Goal: Task Accomplishment & Management: Manage account settings

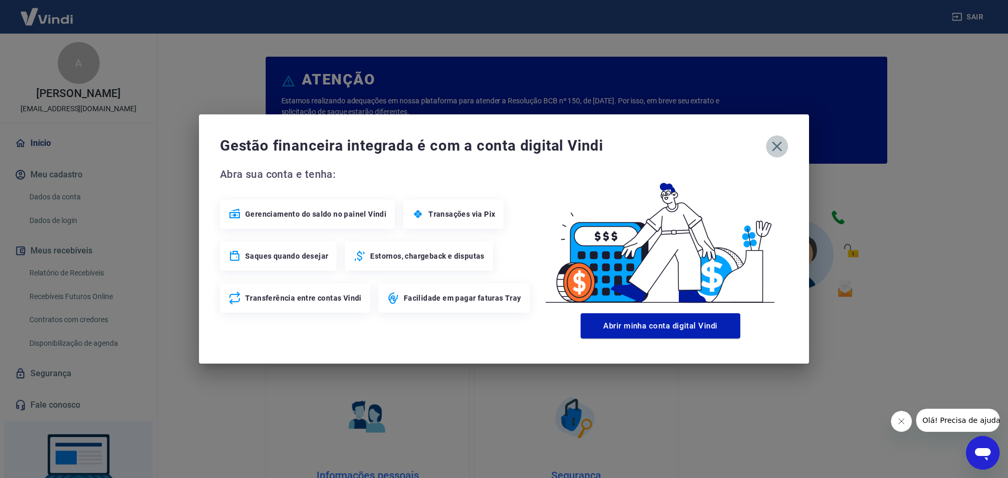
click at [773, 144] on icon "button" at bounding box center [776, 146] width 17 height 17
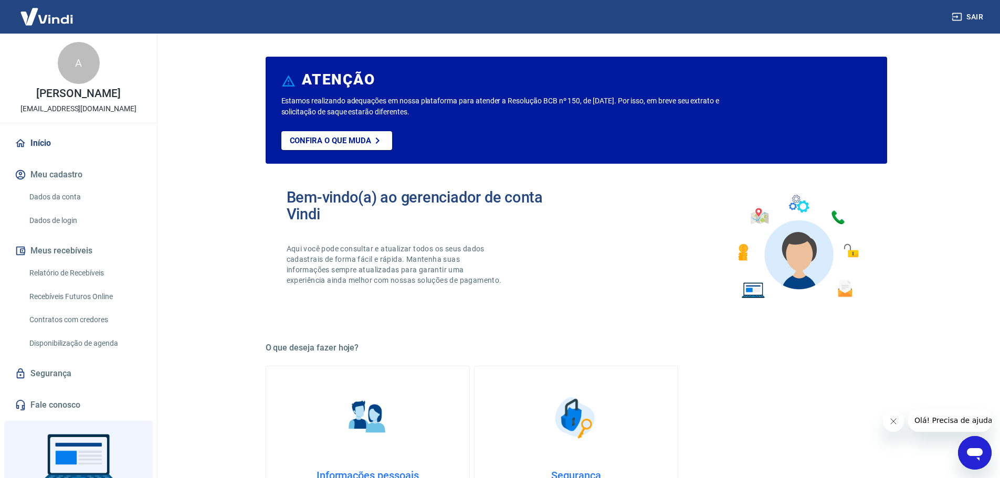
scroll to position [52, 0]
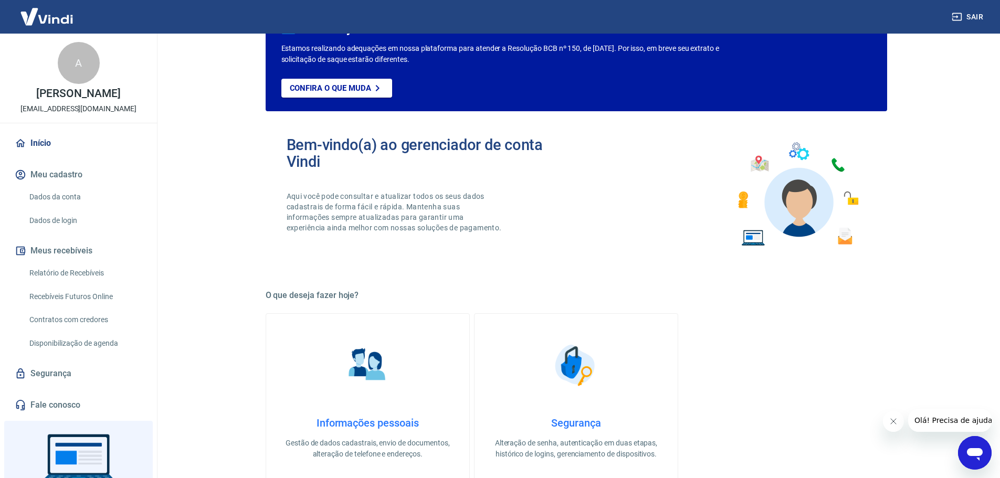
click at [979, 446] on icon "Abrir janela de mensagens" at bounding box center [974, 452] width 19 height 19
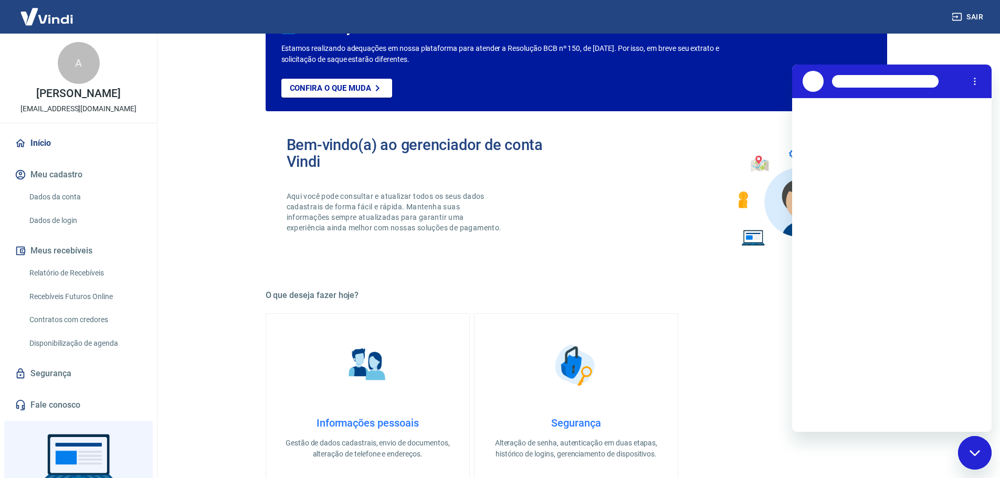
scroll to position [0, 0]
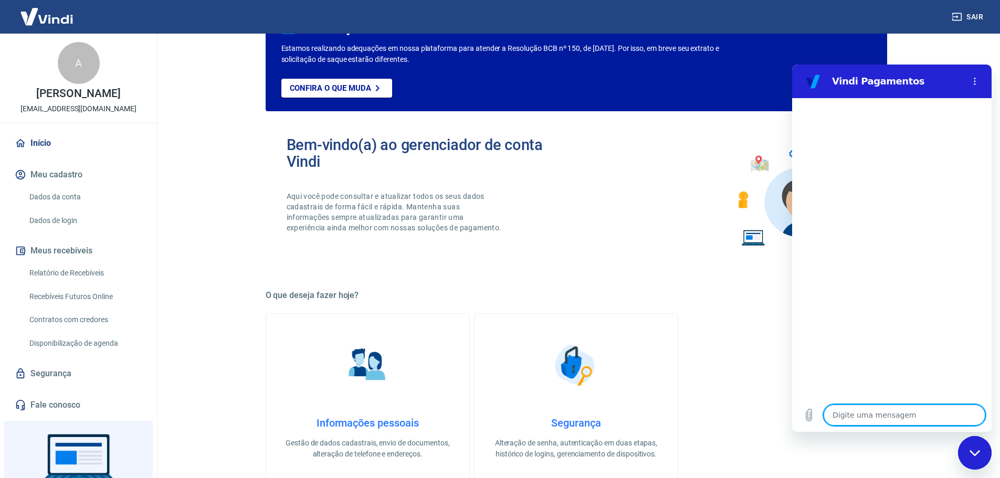
type textarea "b"
type textarea "x"
type textarea "bo"
type textarea "x"
type textarea "bom"
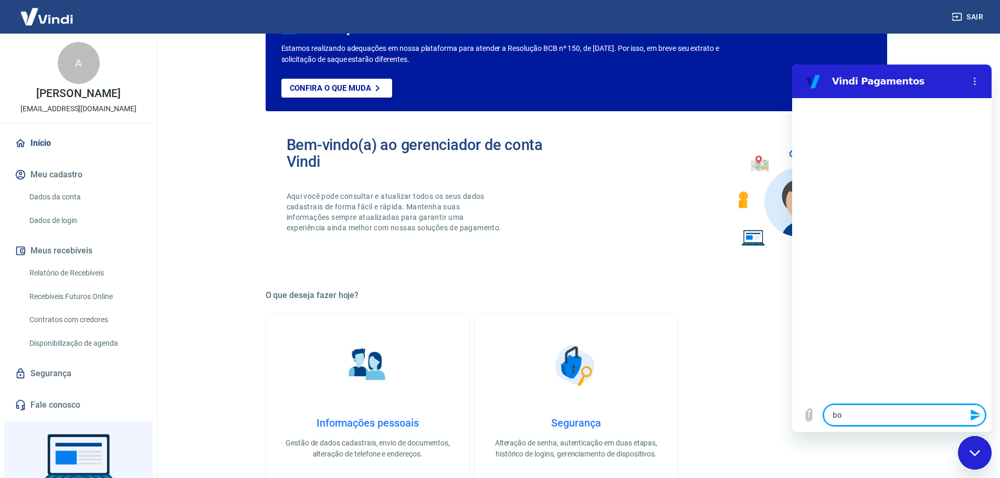
type textarea "x"
type textarea "bom"
type textarea "x"
type textarea "bom d"
type textarea "x"
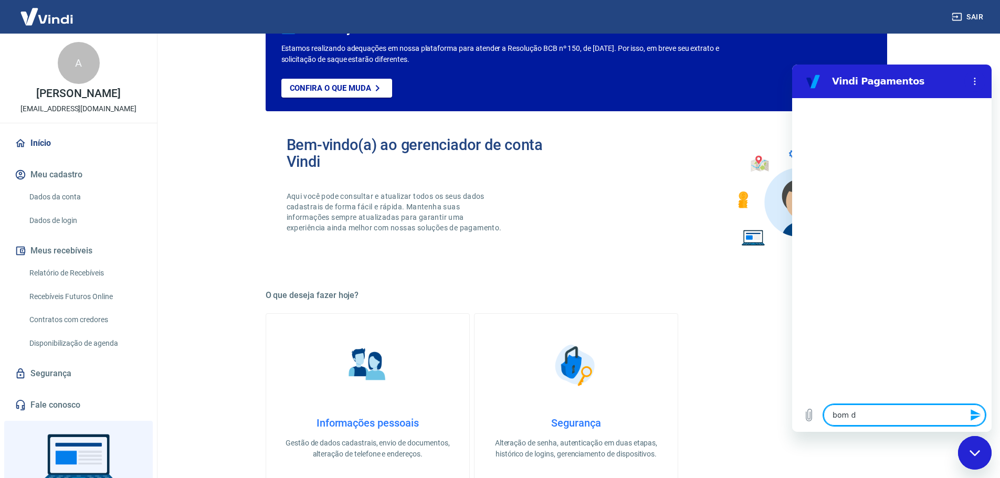
type textarea "bom di"
type textarea "x"
type textarea "bom dia"
type textarea "x"
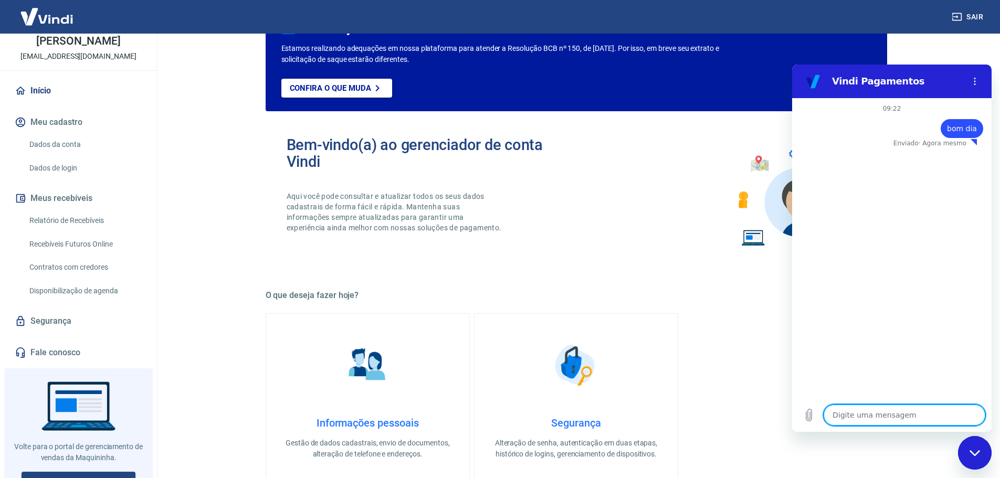
scroll to position [66, 0]
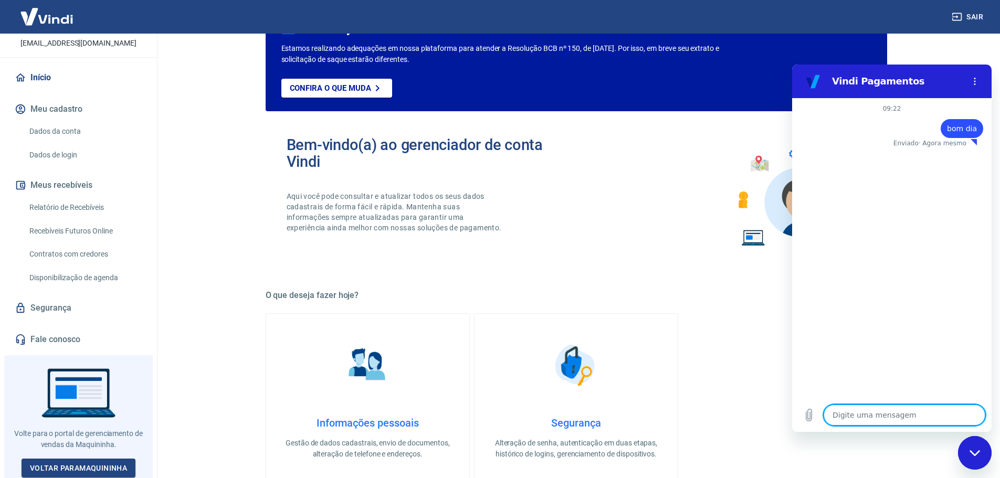
type textarea "x"
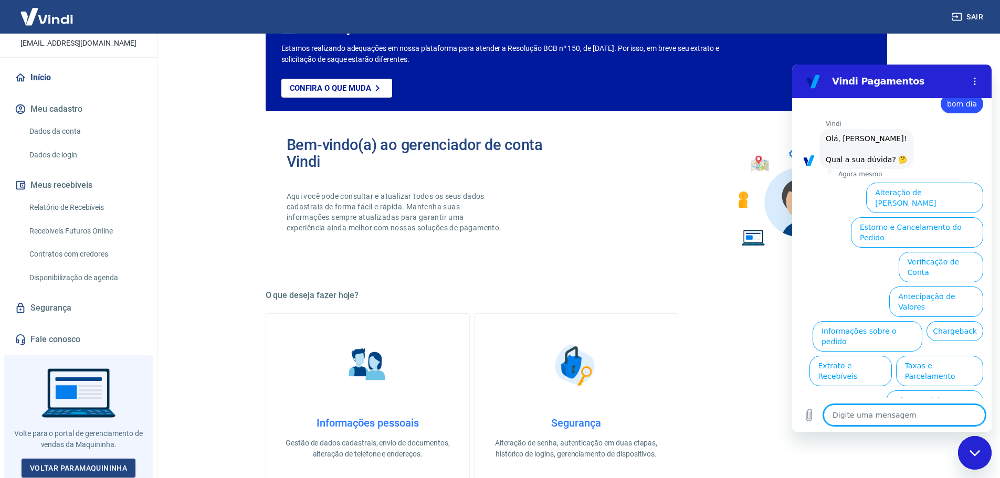
scroll to position [13, 0]
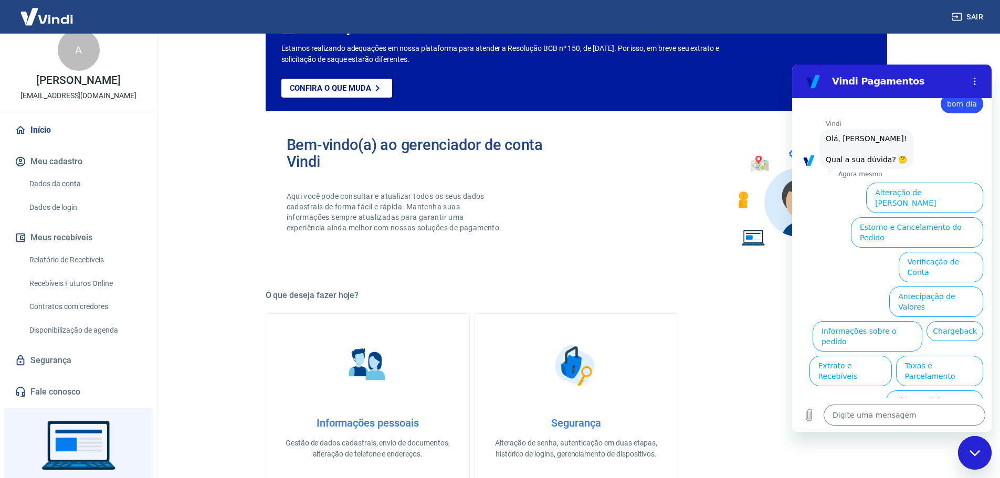
click at [94, 186] on link "Dados da conta" at bounding box center [84, 184] width 119 height 22
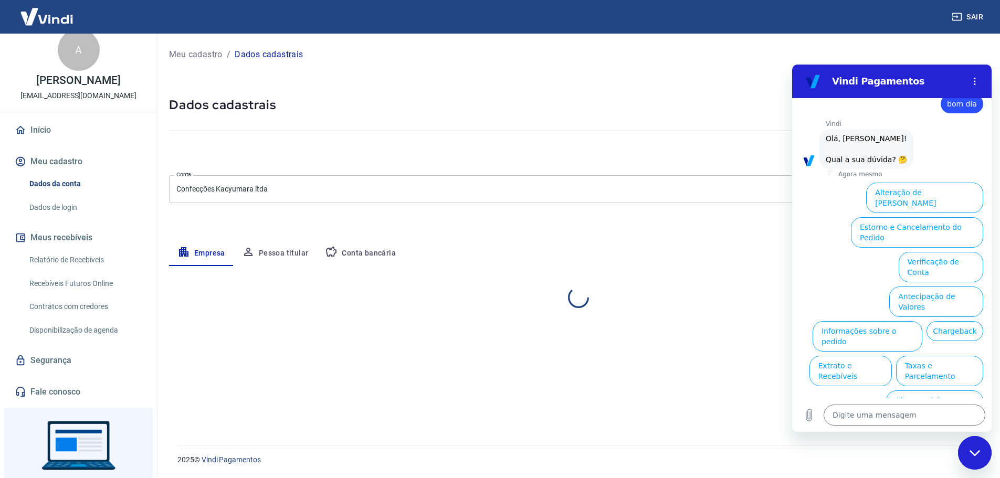
select select "SP"
select select "business"
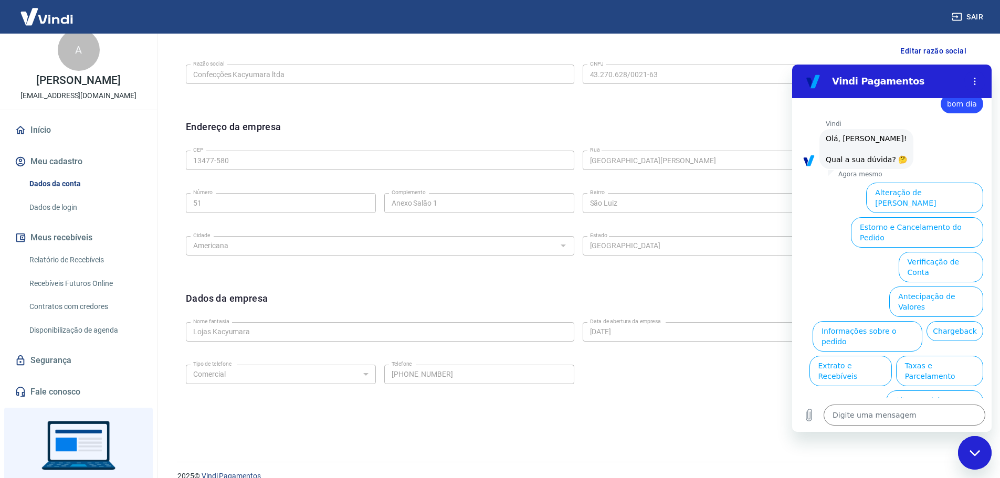
scroll to position [279, 0]
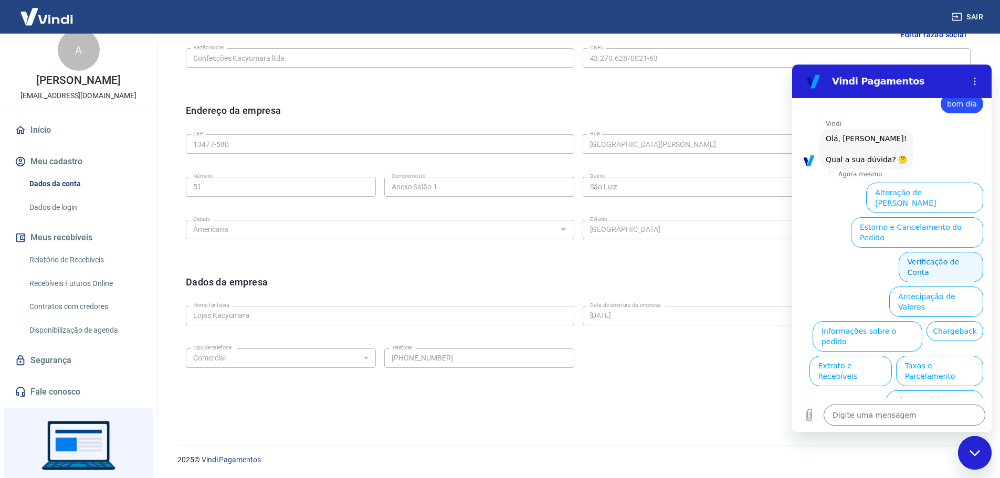
click at [932, 252] on button "Verificação de Conta" at bounding box center [941, 267] width 84 height 30
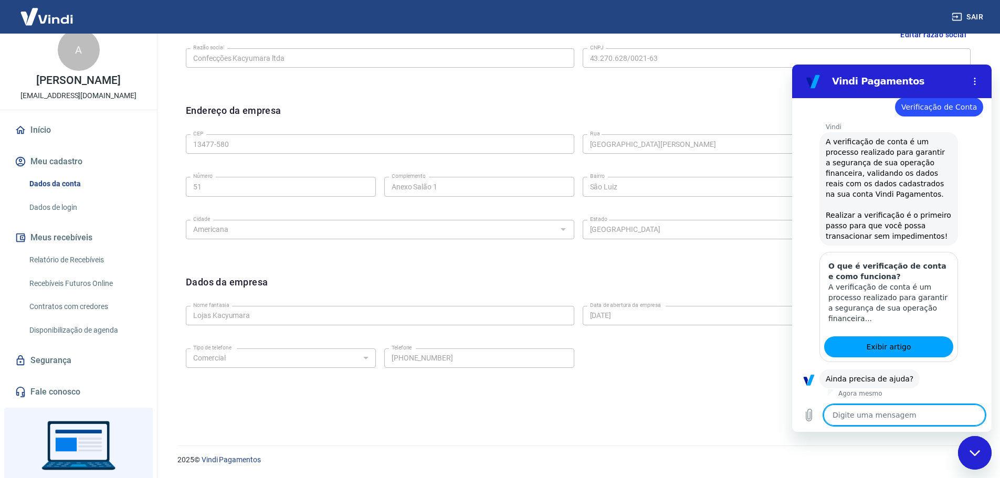
scroll to position [129, 0]
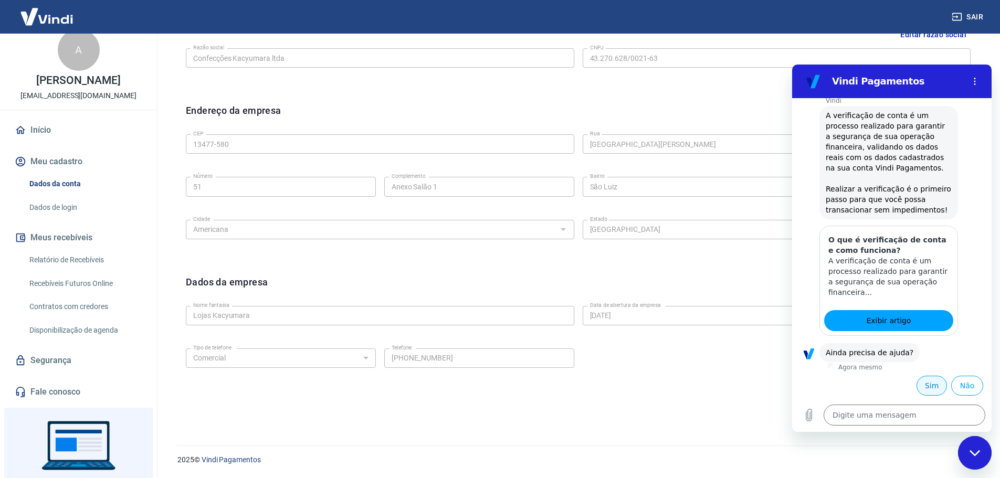
click at [923, 388] on button "Sim" at bounding box center [931, 386] width 30 height 20
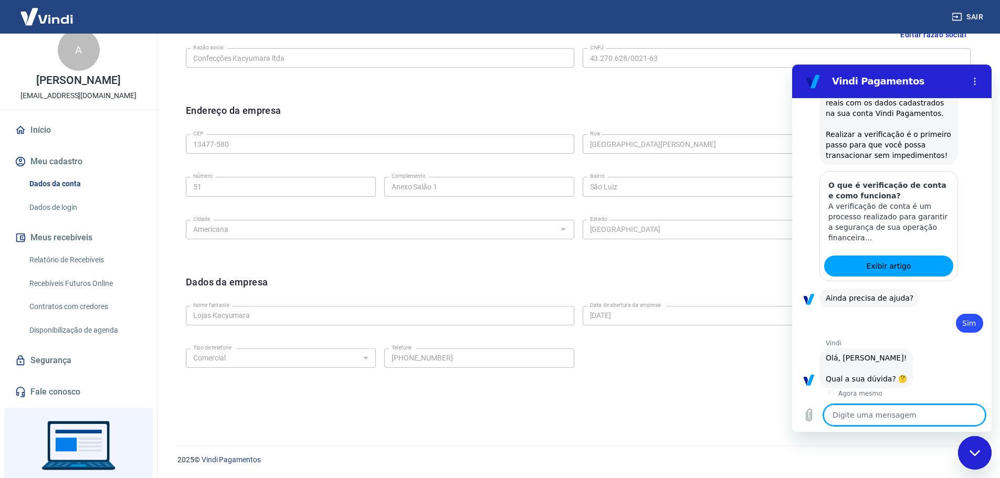
scroll to position [403, 0]
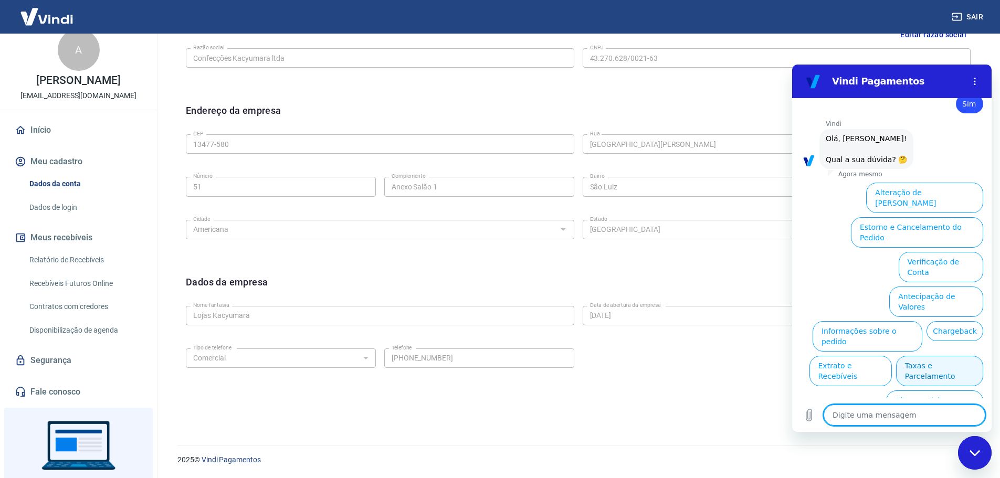
click at [958, 356] on button "Taxas e Parcelamento" at bounding box center [939, 371] width 87 height 30
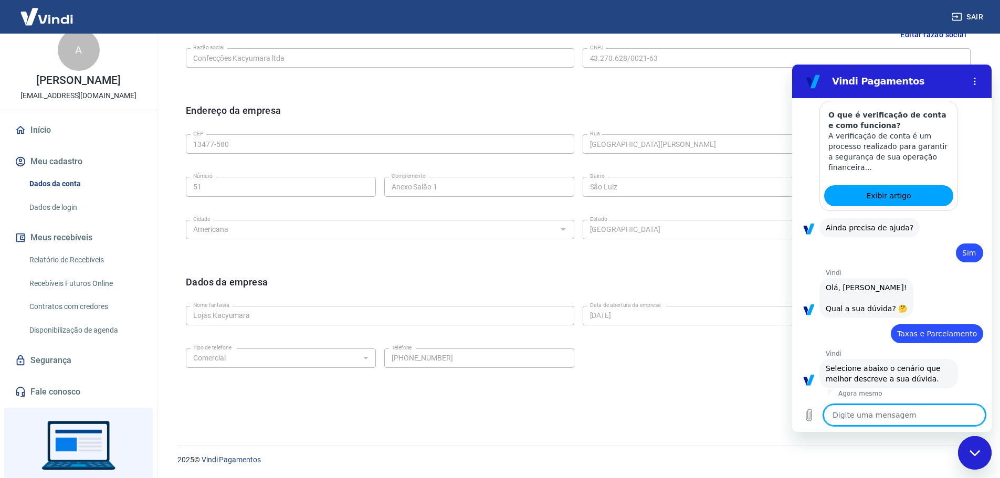
scroll to position [397, 0]
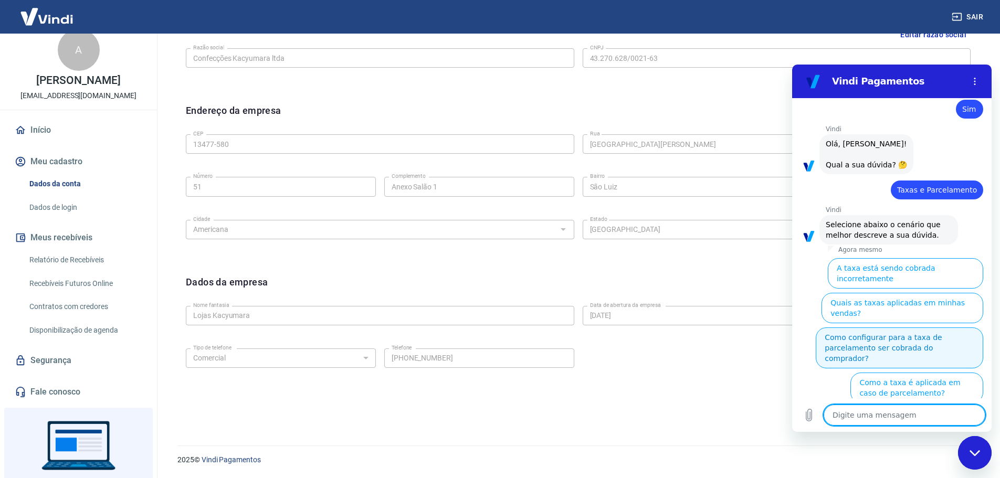
click at [918, 327] on button "Como configurar para a taxa de parcelamento ser cobrada do comprador?" at bounding box center [899, 347] width 167 height 41
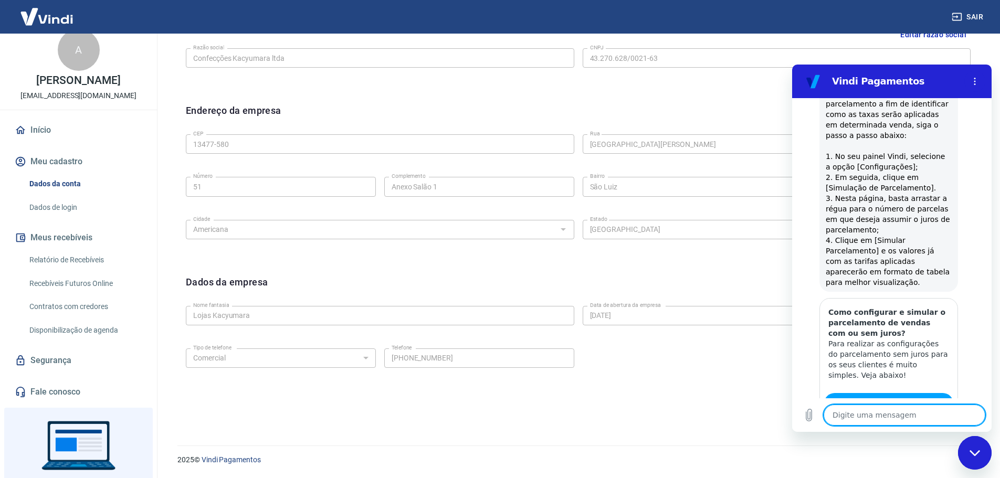
type textarea "x"
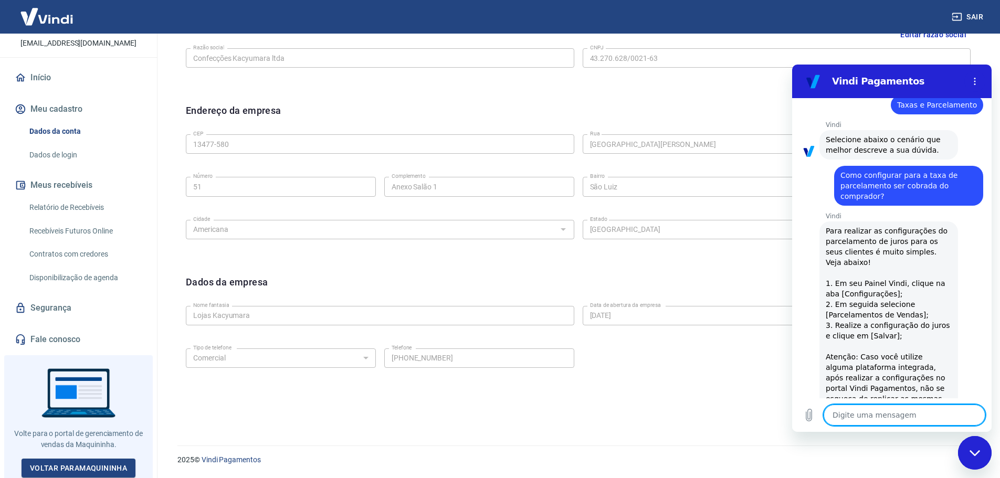
scroll to position [0, 0]
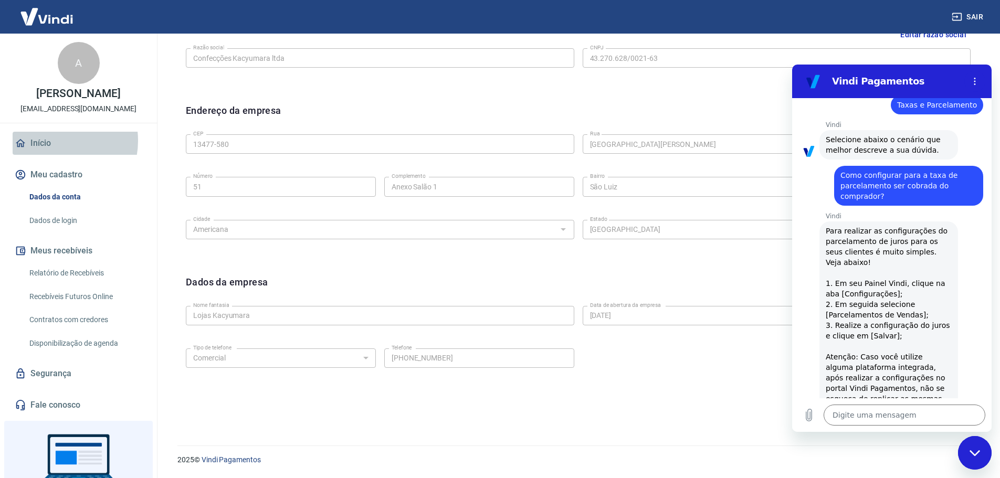
click at [51, 141] on link "Início" at bounding box center [79, 143] width 132 height 23
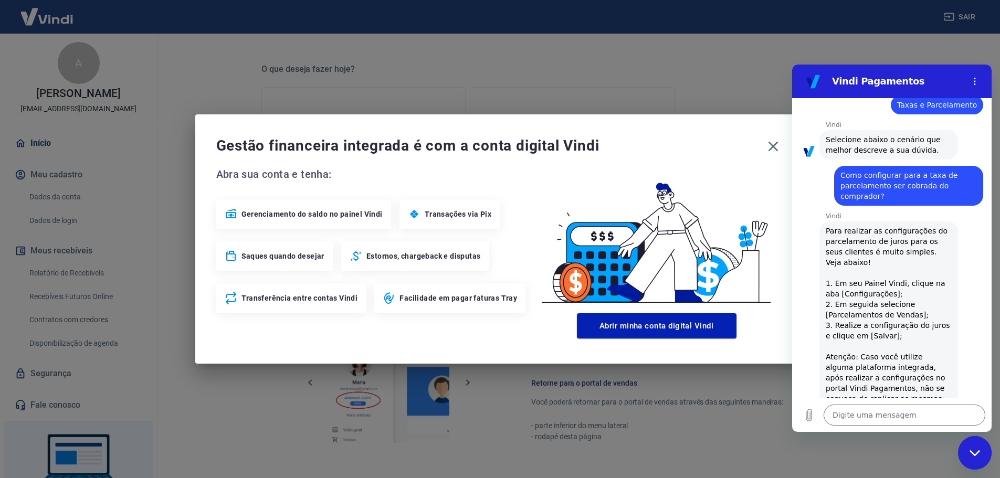
scroll to position [449, 0]
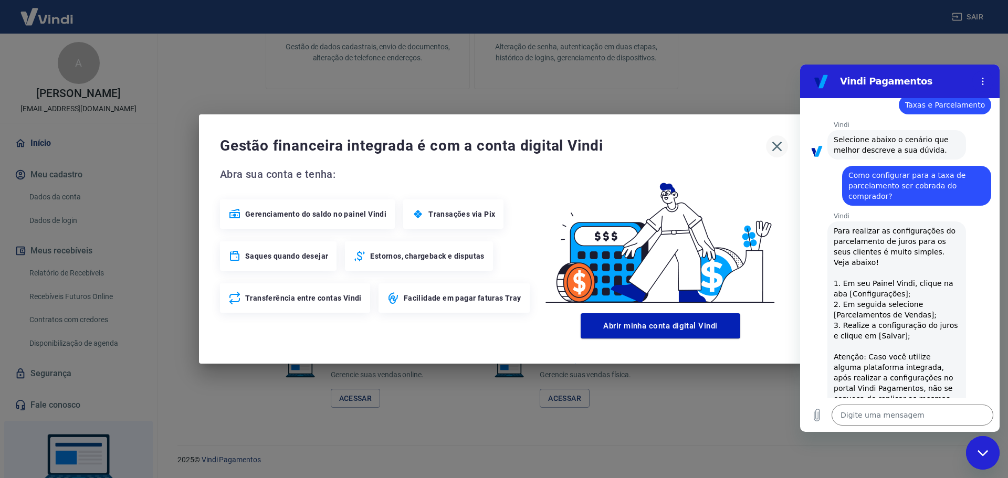
click at [783, 146] on icon "button" at bounding box center [776, 146] width 17 height 17
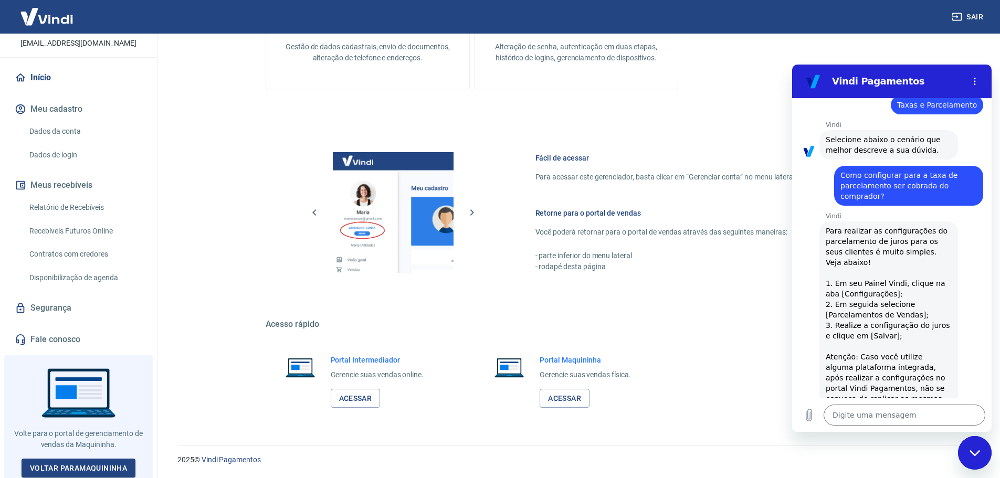
scroll to position [0, 0]
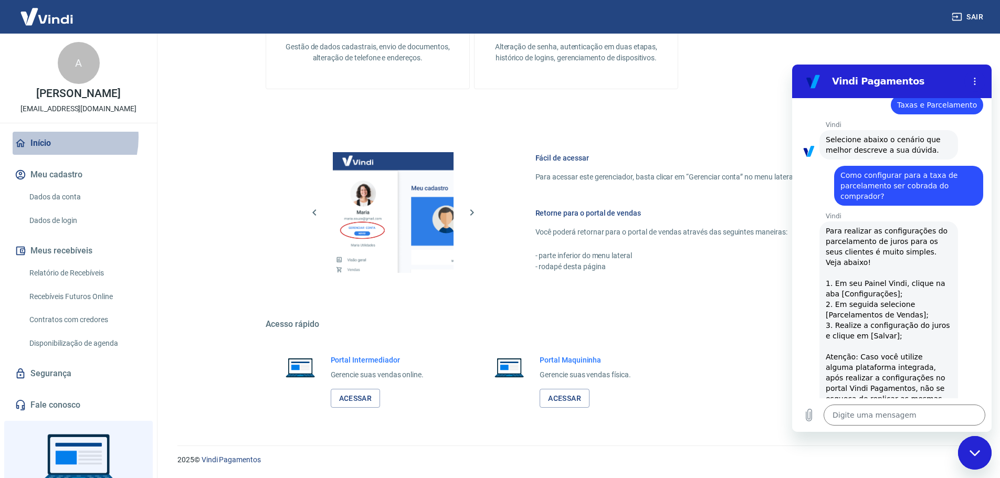
click at [49, 138] on link "Início" at bounding box center [79, 143] width 132 height 23
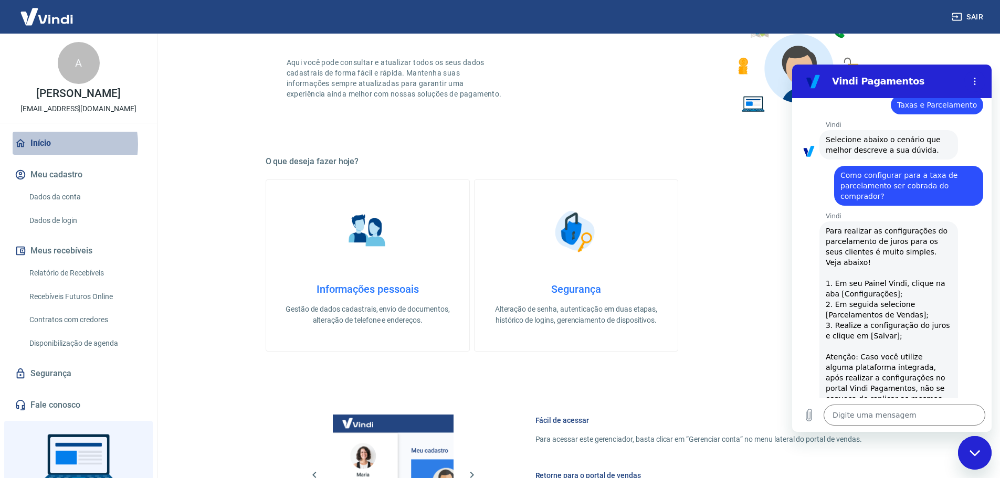
click at [53, 144] on link "Início" at bounding box center [79, 143] width 132 height 23
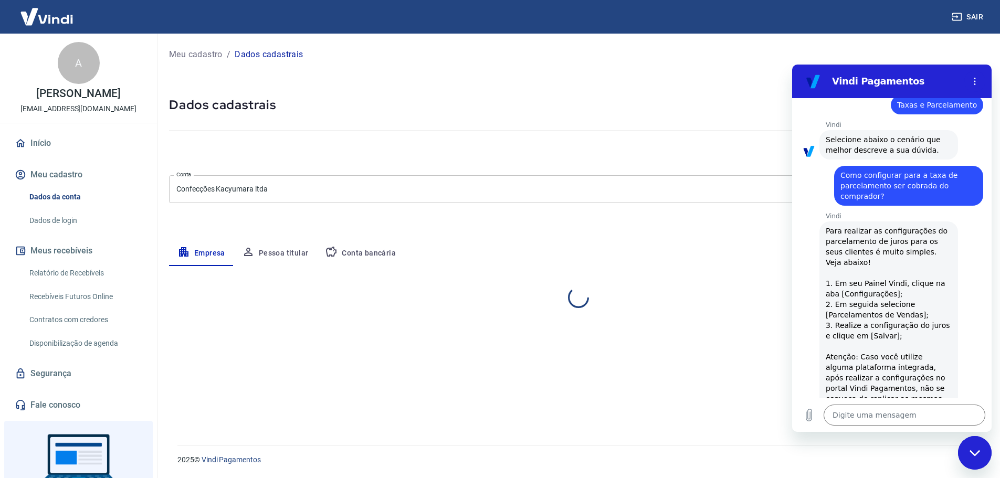
select select "SP"
select select "business"
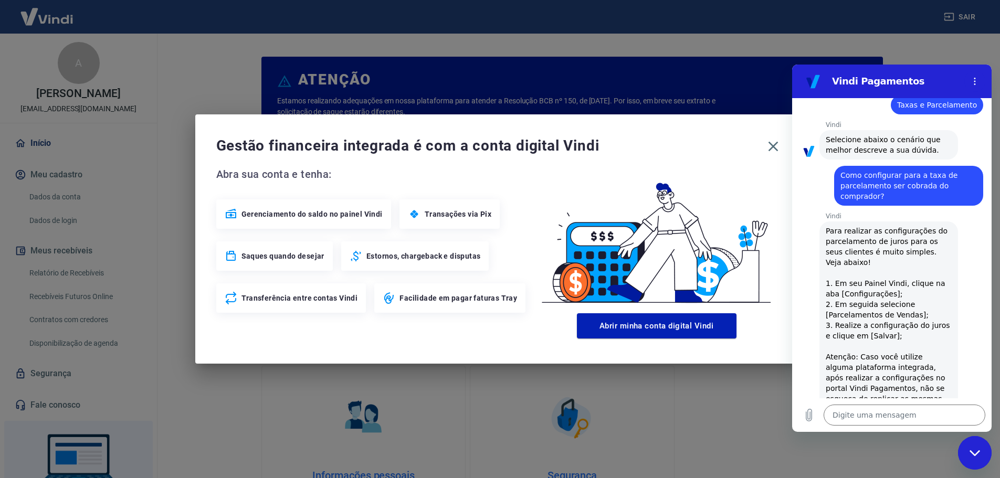
scroll to position [52, 0]
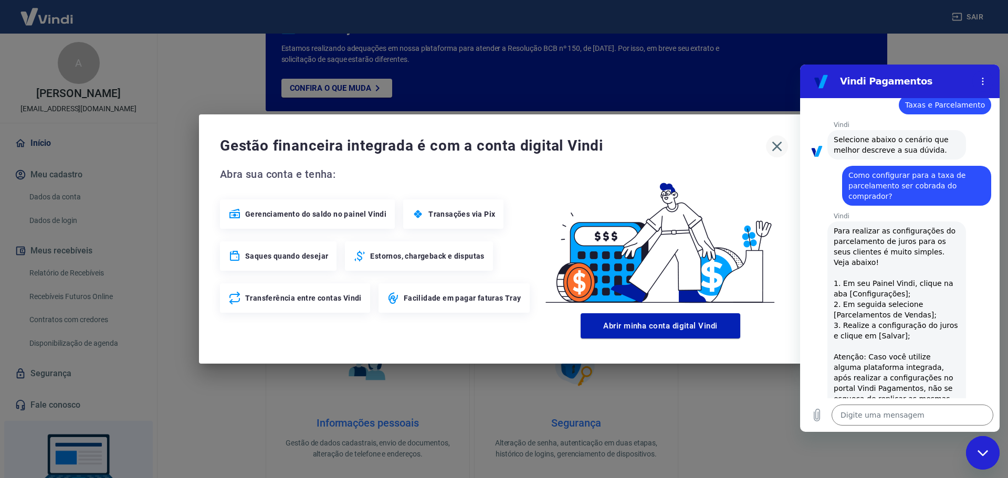
click at [776, 144] on icon "button" at bounding box center [776, 146] width 17 height 17
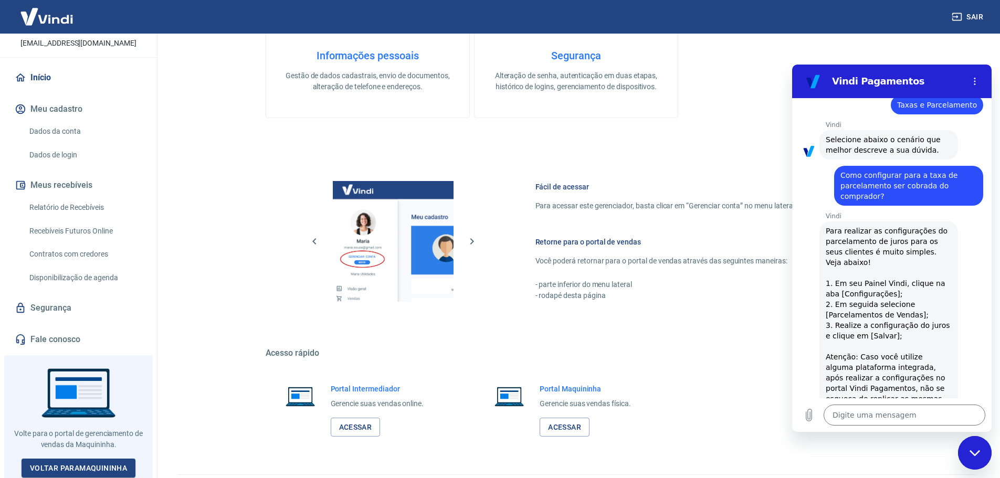
scroll to position [449, 0]
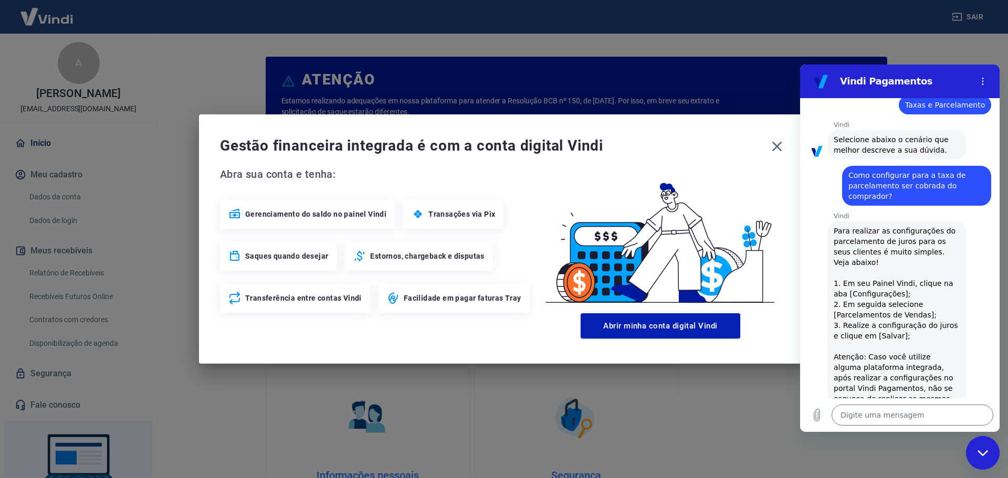
drag, startPoint x: 781, startPoint y: 149, endPoint x: 760, endPoint y: 151, distance: 21.2
click at [780, 149] on icon "button" at bounding box center [776, 146] width 17 height 17
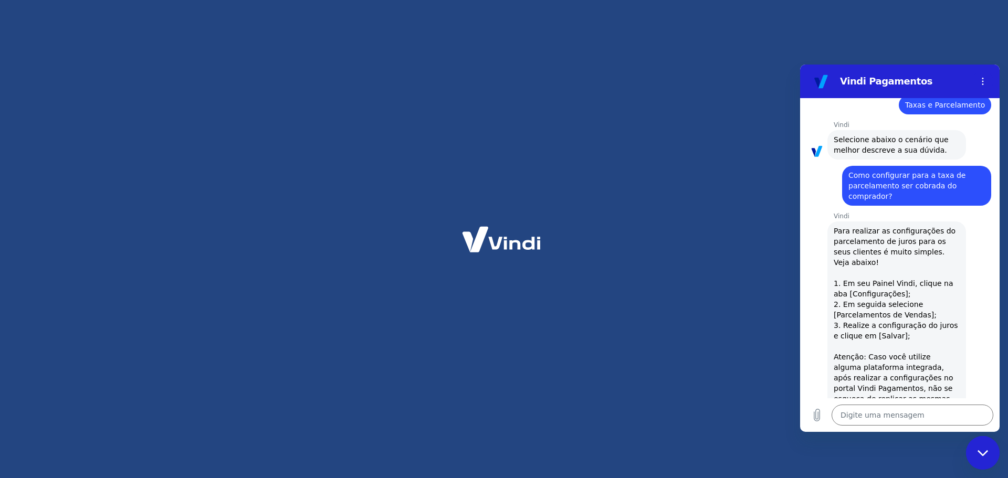
type textarea "x"
